Goal: Task Accomplishment & Management: Manage account settings

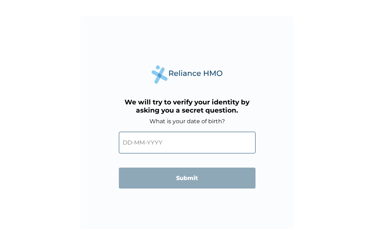
click at [129, 144] on input "text" at bounding box center [187, 143] width 137 height 22
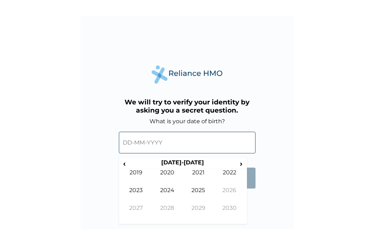
click at [129, 144] on input "text" at bounding box center [187, 143] width 137 height 22
click at [129, 142] on input "text" at bounding box center [187, 143] width 137 height 22
click at [241, 162] on span "›" at bounding box center [241, 163] width 8 height 9
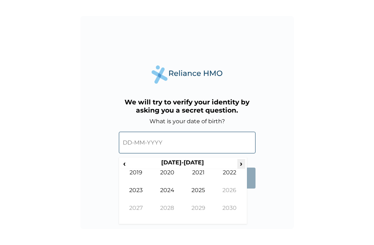
click at [241, 162] on span "›" at bounding box center [241, 163] width 8 height 9
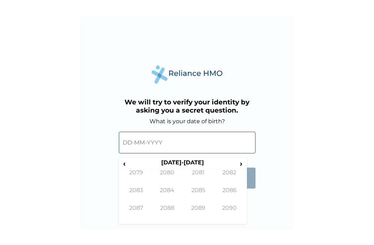
click at [138, 140] on input "text" at bounding box center [187, 143] width 137 height 22
click at [128, 143] on input "text" at bounding box center [187, 143] width 137 height 22
click at [124, 164] on span "‹" at bounding box center [124, 163] width 7 height 9
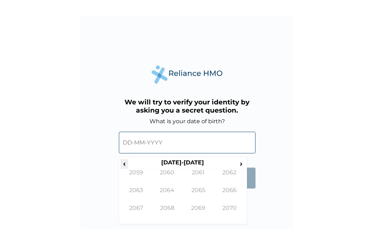
click at [124, 164] on span "‹" at bounding box center [124, 163] width 7 height 9
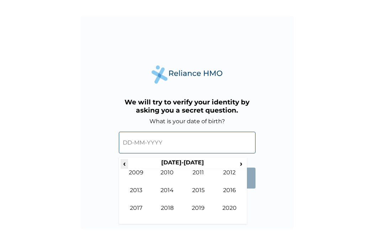
click at [124, 164] on span "‹" at bounding box center [124, 163] width 7 height 9
click at [199, 207] on td "1989" at bounding box center [198, 214] width 31 height 18
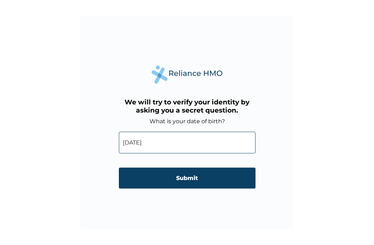
click at [131, 143] on input "16-11-1989" at bounding box center [187, 143] width 137 height 22
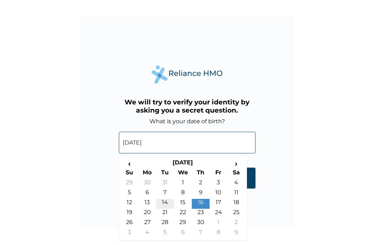
click at [166, 202] on td "14" at bounding box center [165, 204] width 18 height 10
click at [133, 143] on input "14-11-1989" at bounding box center [187, 143] width 137 height 22
click at [238, 162] on span "›" at bounding box center [236, 163] width 18 height 9
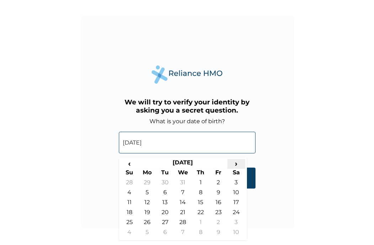
click at [238, 162] on span "›" at bounding box center [236, 163] width 18 height 9
click at [130, 161] on span "‹" at bounding box center [130, 163] width 18 height 9
click at [196, 204] on td "14" at bounding box center [201, 204] width 18 height 10
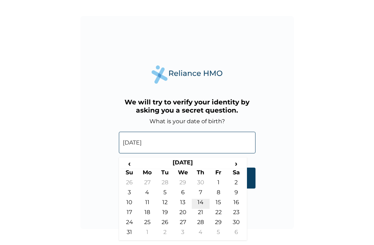
type input "14-12-1989"
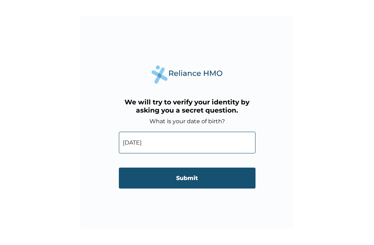
click at [182, 177] on input "Submit" at bounding box center [187, 178] width 137 height 21
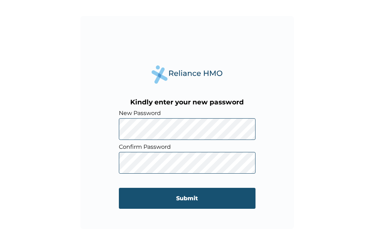
click at [190, 199] on input "Submit" at bounding box center [187, 198] width 137 height 21
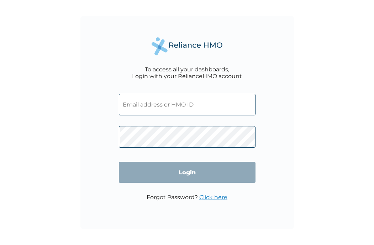
click at [166, 101] on input "text" at bounding box center [187, 105] width 137 height 22
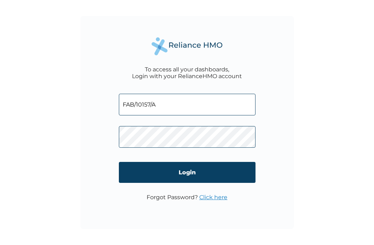
type input "FAB/10157/A"
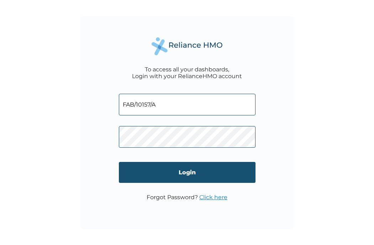
click at [177, 171] on input "Login" at bounding box center [187, 172] width 137 height 21
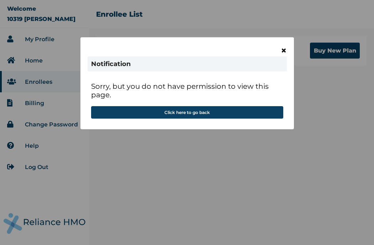
click at [284, 52] on span "×" at bounding box center [284, 50] width 6 height 12
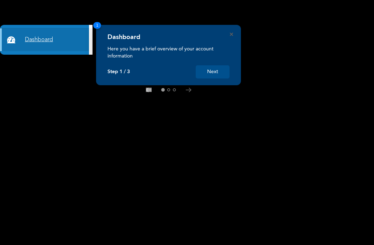
click at [64, 39] on link "Dashboard" at bounding box center [44, 39] width 89 height 23
click at [215, 71] on button "Next" at bounding box center [213, 71] width 34 height 13
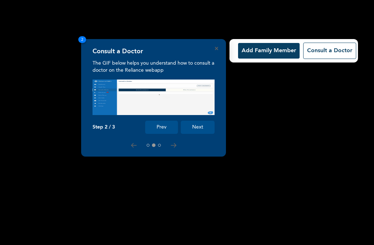
click at [194, 124] on button "Next" at bounding box center [198, 127] width 34 height 13
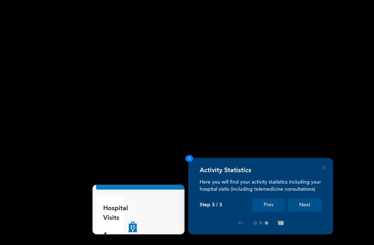
click at [303, 203] on button "Next" at bounding box center [305, 205] width 34 height 13
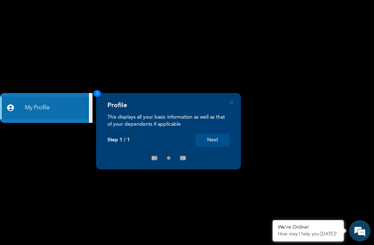
click at [213, 139] on button "Next" at bounding box center [213, 140] width 34 height 13
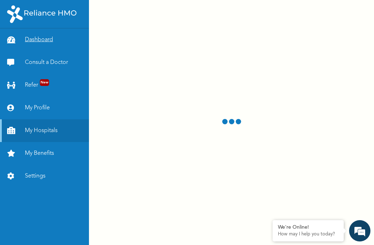
click at [49, 41] on link "Dashboard" at bounding box center [44, 39] width 89 height 23
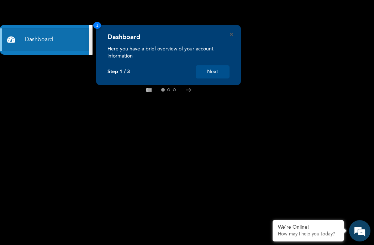
click at [214, 72] on button "Next" at bounding box center [213, 71] width 34 height 13
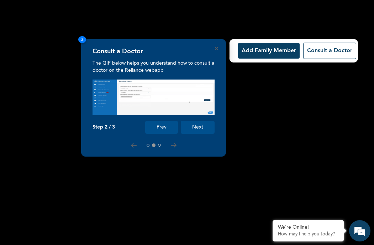
click at [197, 128] on button "Next" at bounding box center [198, 127] width 34 height 13
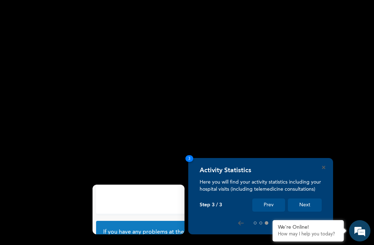
scroll to position [63, 0]
